Goal: Task Accomplishment & Management: Use online tool/utility

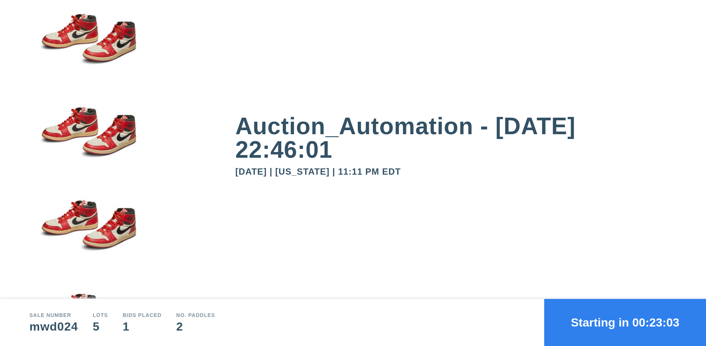
click at [625, 322] on button "Starting in 00:23:03" at bounding box center [625, 322] width 162 height 47
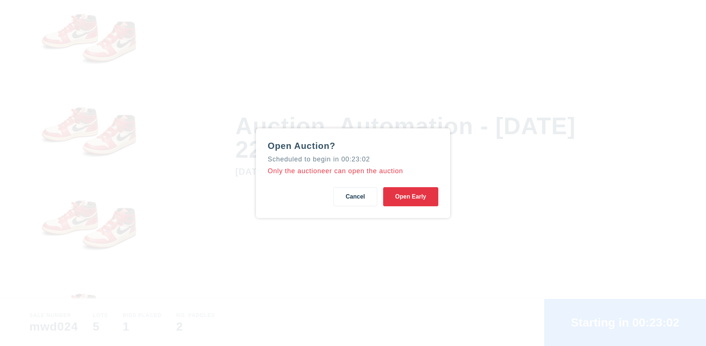
click at [410, 196] on button "Open Early" at bounding box center [410, 196] width 55 height 19
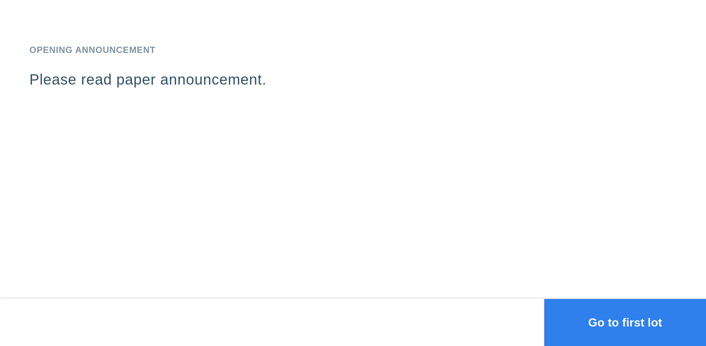
click at [625, 322] on button "Go to first lot" at bounding box center [625, 322] width 162 height 47
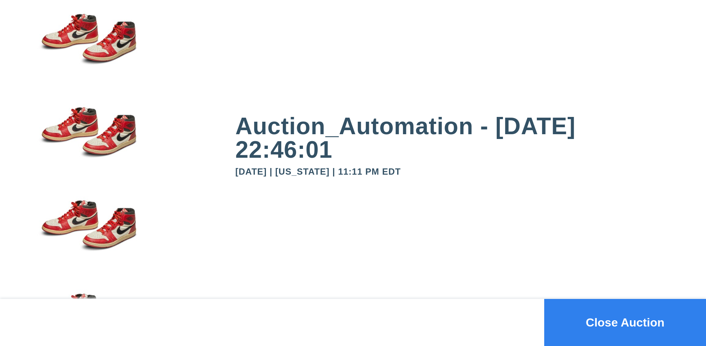
click at [625, 322] on button "Close Auction" at bounding box center [625, 322] width 162 height 47
